Goal: Task Accomplishment & Management: Manage account settings

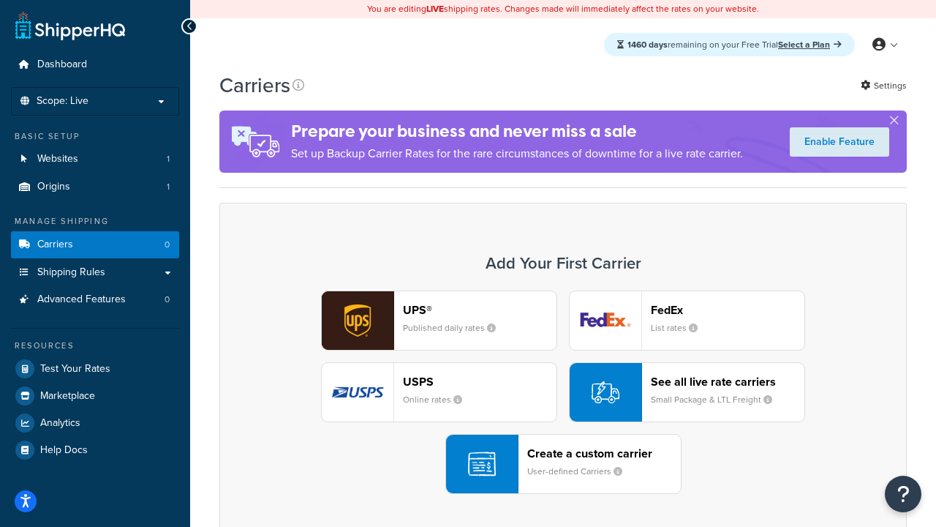
click at [563, 392] on div "UPS® Published daily rates FedEx List rates USPS Online rates See all live rate…" at bounding box center [563, 391] width 657 height 203
click at [728, 309] on header "FedEx" at bounding box center [728, 310] width 154 height 14
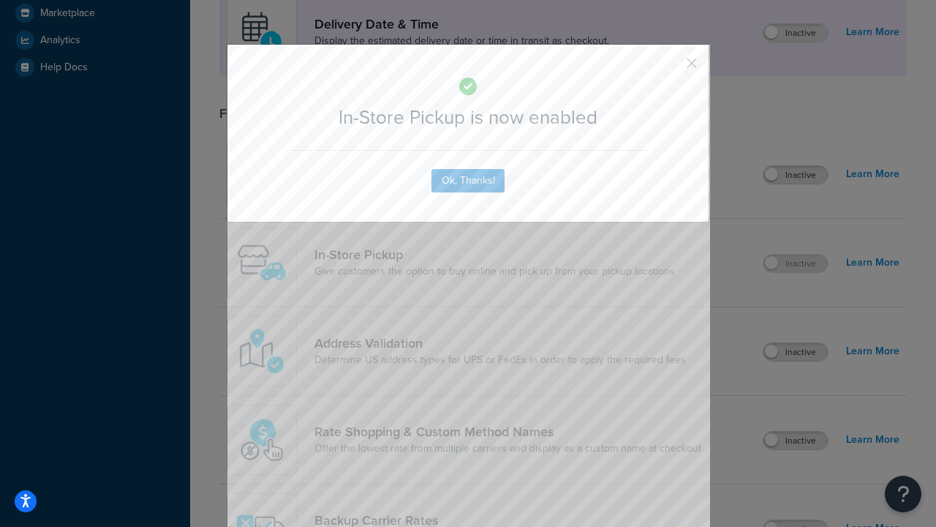
scroll to position [410, 0]
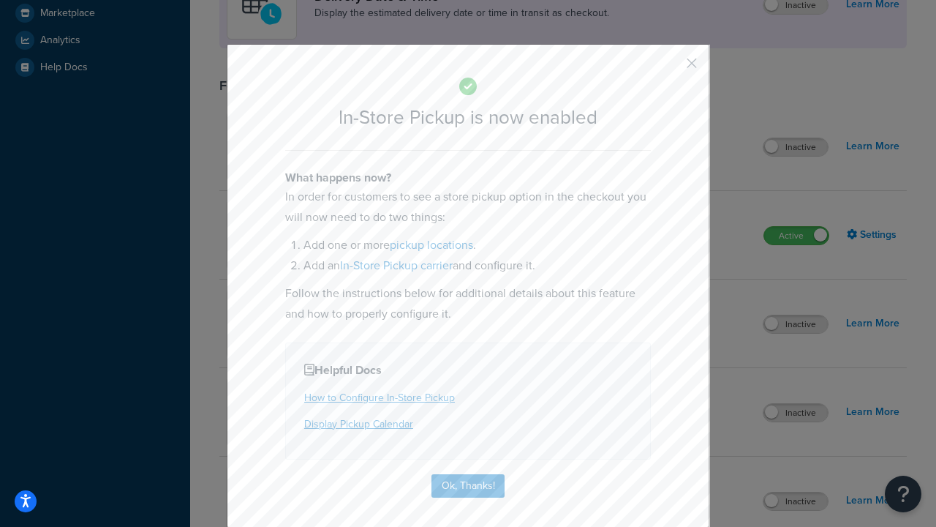
click at [670, 68] on button "button" at bounding box center [670, 69] width 4 height 4
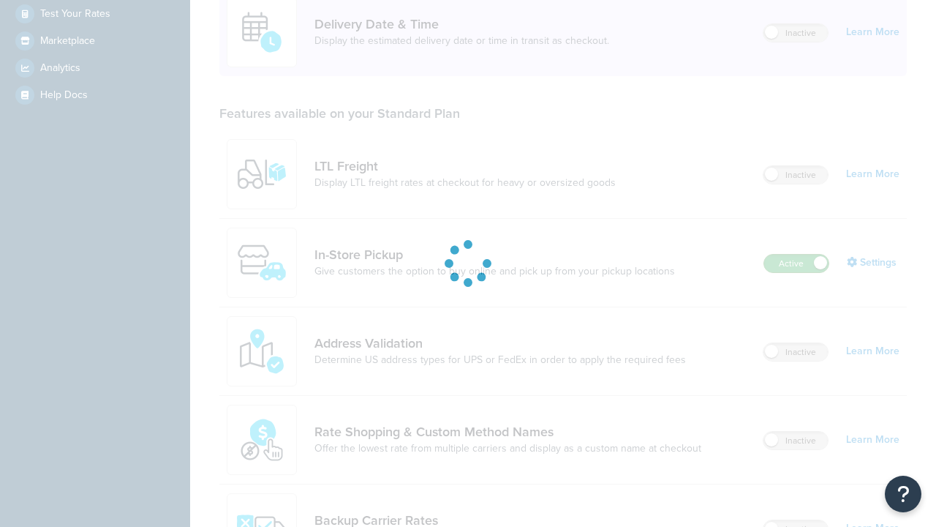
click at [796, 255] on label "Active" at bounding box center [796, 264] width 64 height 18
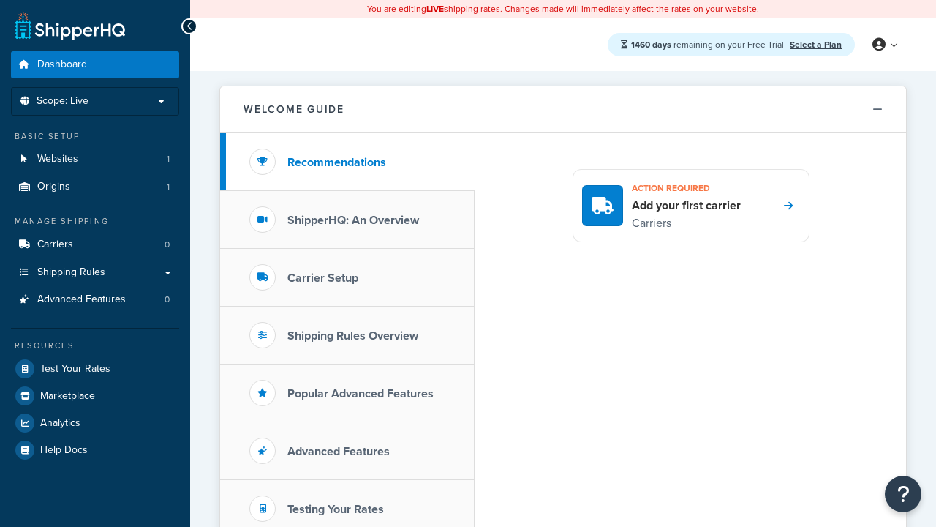
click at [816, 44] on link "Select a Plan" at bounding box center [816, 44] width 52 height 13
